Goal: Contribute content

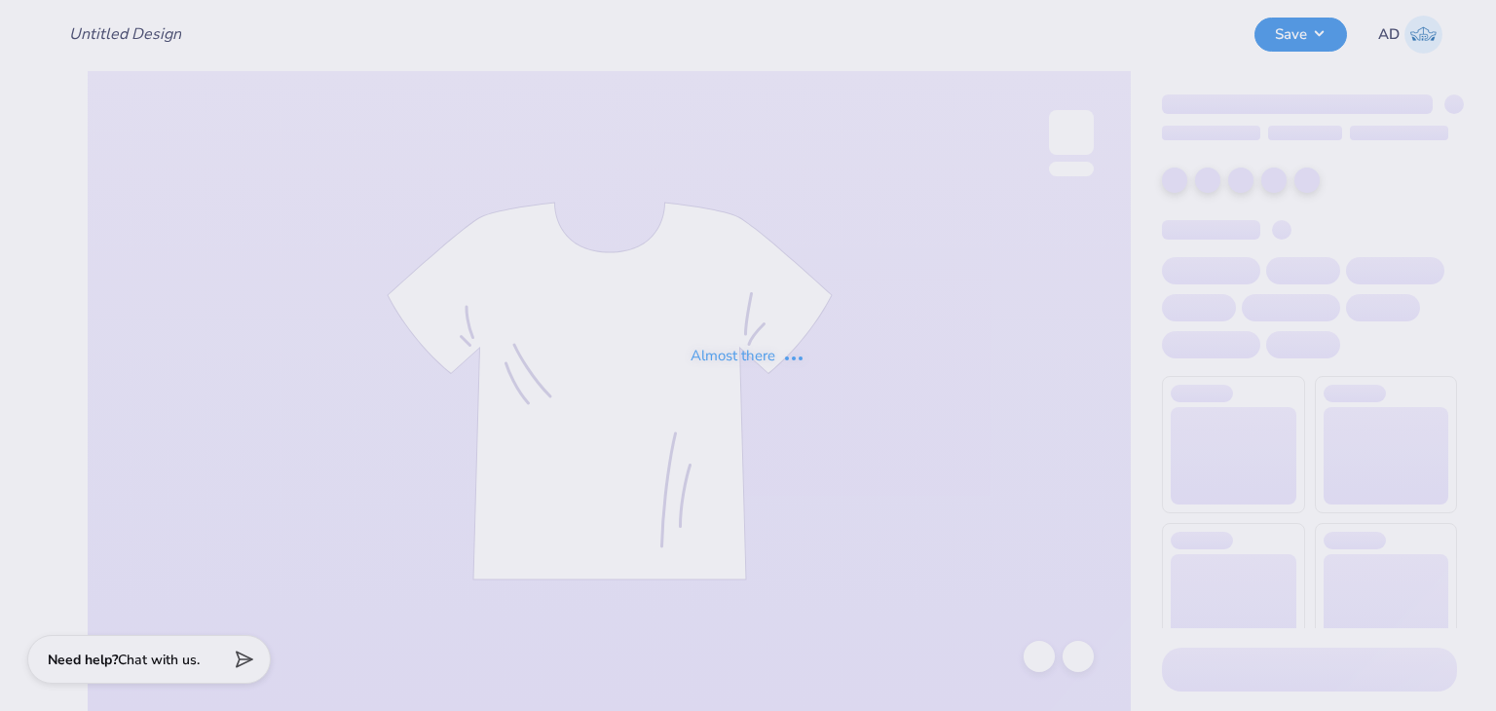
type input "Kappa Delta Homecoming shirt"
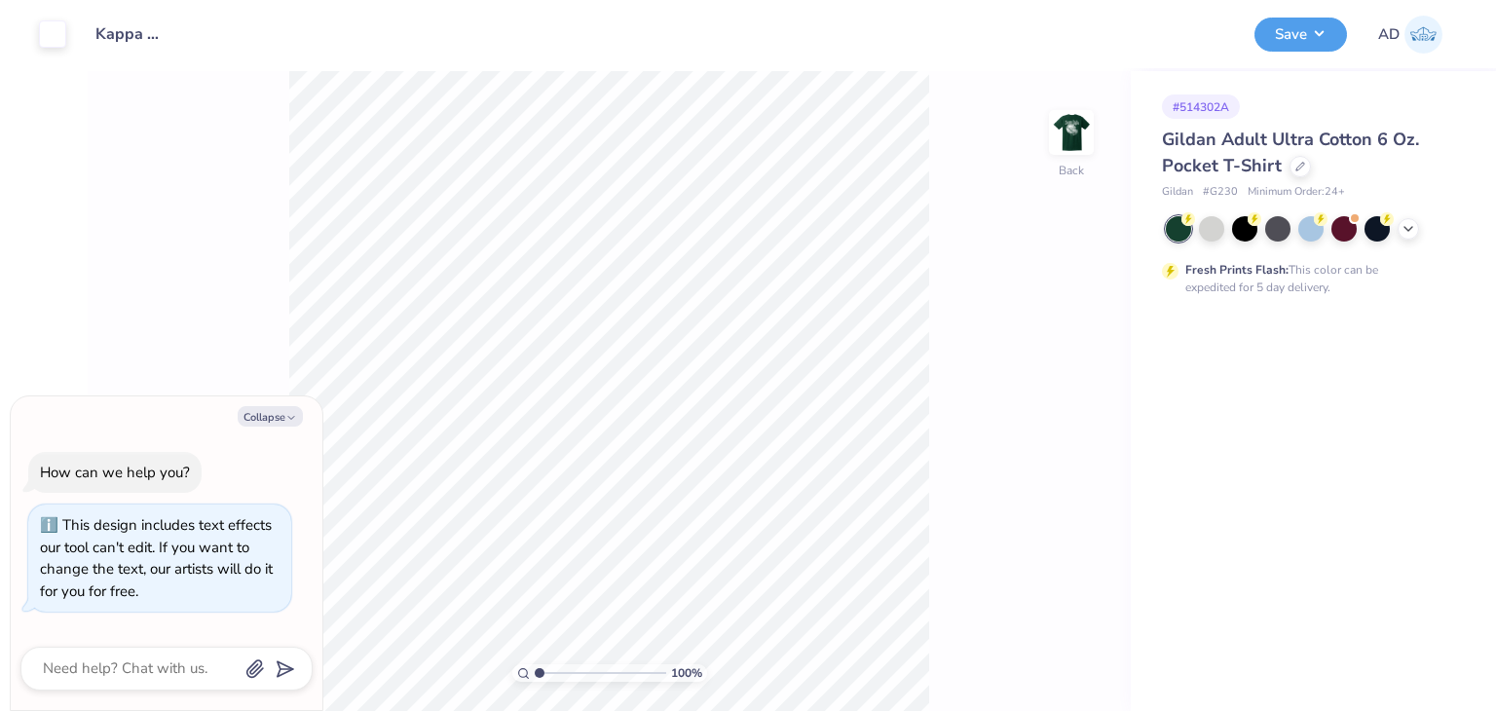
type textarea "x"
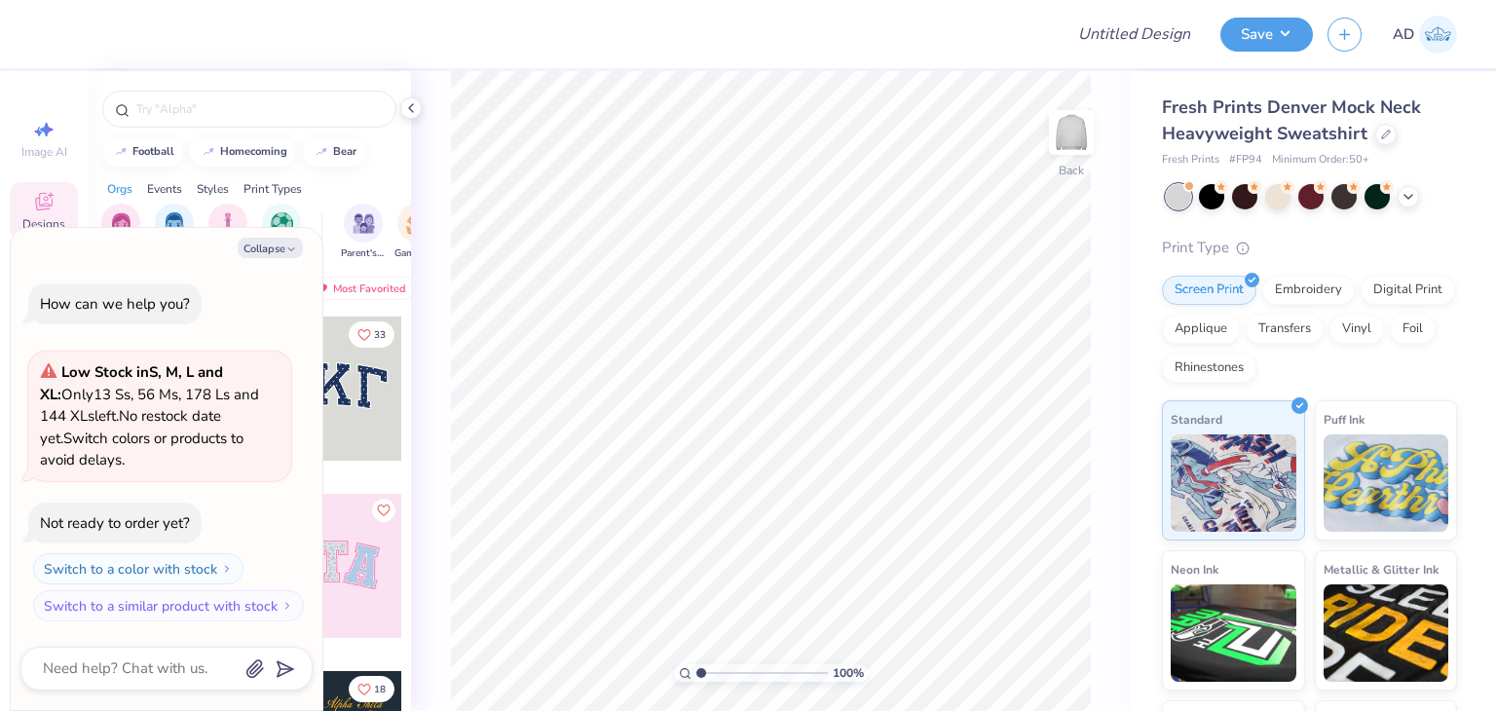
type textarea "x"
